Goal: Task Accomplishment & Management: Manage account settings

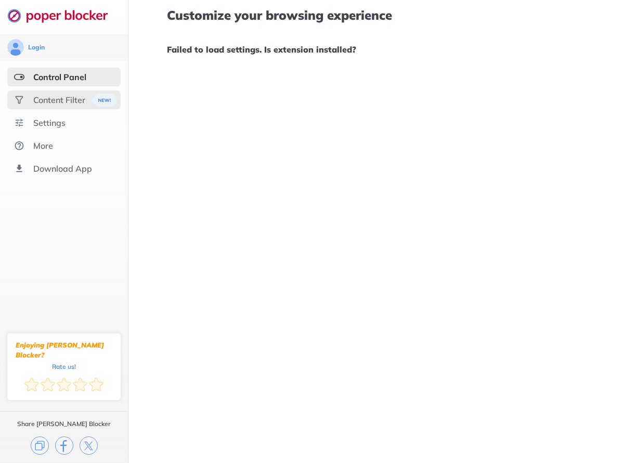
click at [56, 98] on div "Content Filter" at bounding box center [59, 100] width 52 height 10
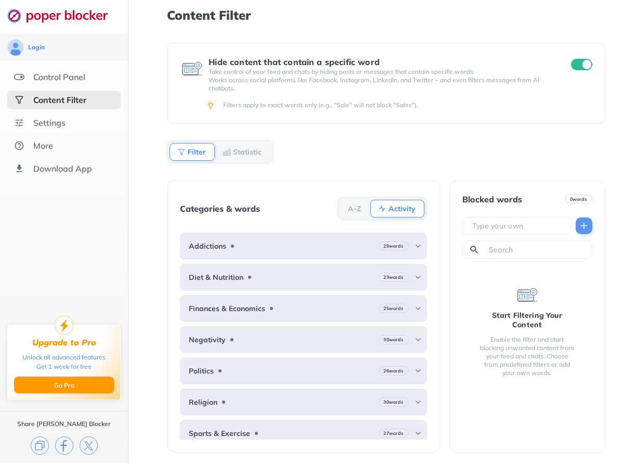
click at [421, 160] on div "Hide content that contain a specific word Take control of your feed and chats b…" at bounding box center [386, 253] width 438 height 420
click at [59, 118] on div "Settings" at bounding box center [49, 123] width 32 height 10
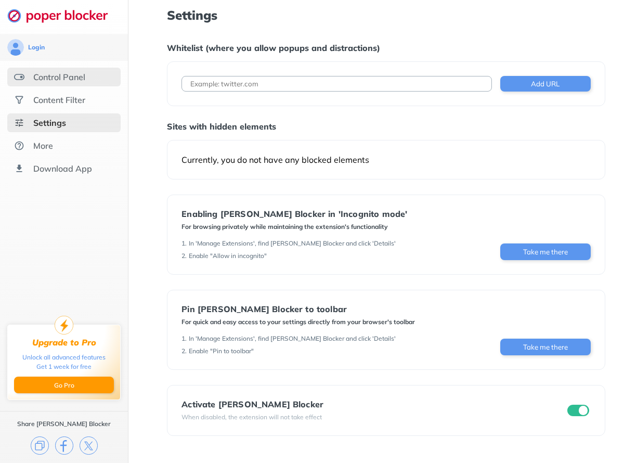
click at [55, 82] on div "Control Panel" at bounding box center [59, 77] width 52 height 10
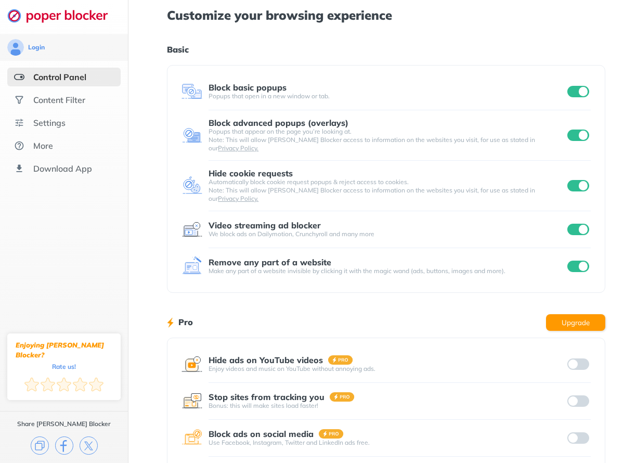
click at [584, 88] on input "checkbox" at bounding box center [579, 91] width 22 height 11
click at [584, 90] on input "checkbox" at bounding box center [579, 91] width 22 height 11
click at [578, 132] on input "checkbox" at bounding box center [579, 135] width 22 height 11
click at [578, 133] on input "checkbox" at bounding box center [579, 135] width 22 height 11
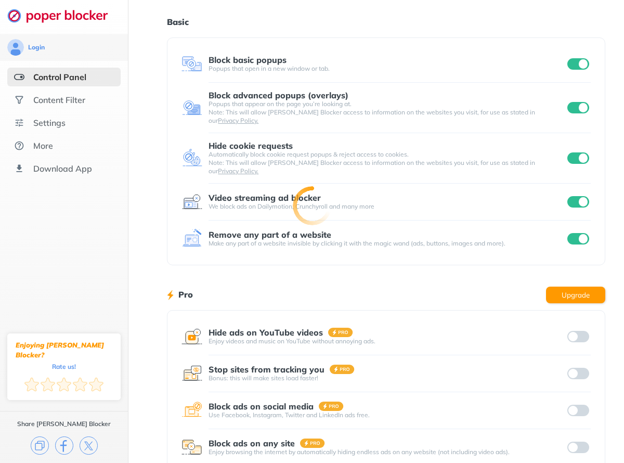
scroll to position [74, 0]
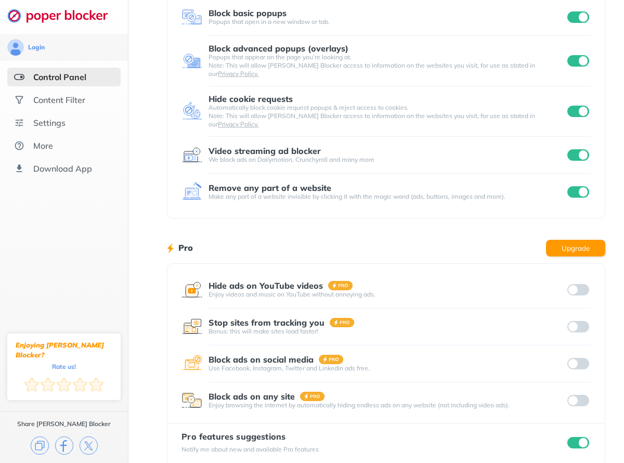
click at [582, 437] on input "checkbox" at bounding box center [579, 442] width 22 height 11
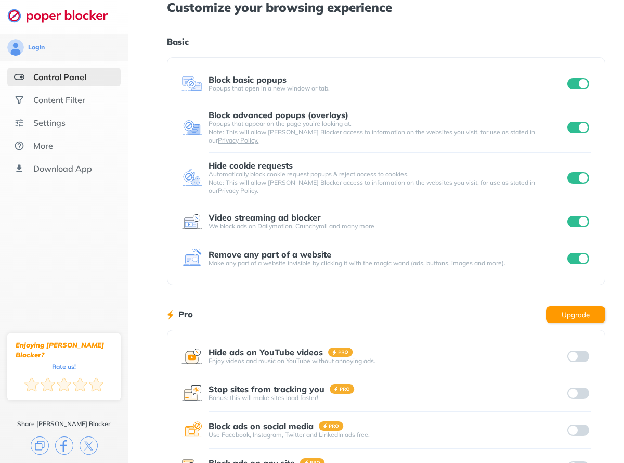
scroll to position [0, 0]
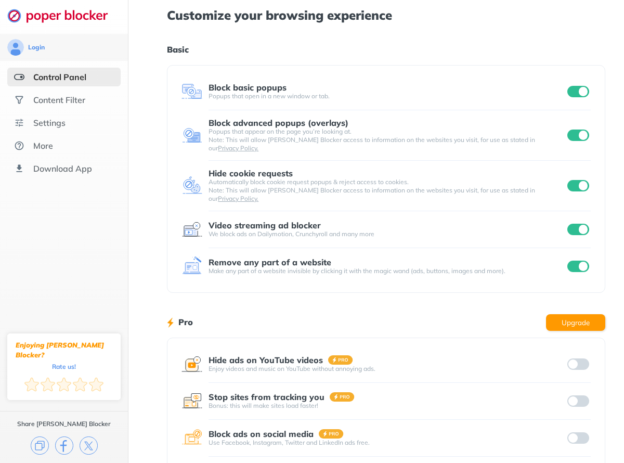
click at [164, 183] on div "Customize your browsing experience Basic Block basic popups Popups that open in…" at bounding box center [387, 277] width 516 height 555
click at [70, 129] on div "Settings" at bounding box center [63, 122] width 113 height 19
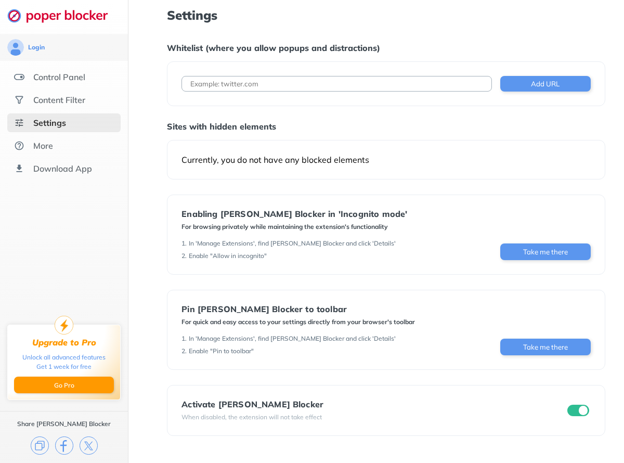
scroll to position [8, 0]
click at [558, 256] on div "Enabling Poper Blocker in 'Incognito mode' For browsing privately while maintai…" at bounding box center [386, 235] width 438 height 80
click at [557, 248] on button "Take me there" at bounding box center [546, 252] width 91 height 17
